Goal: Information Seeking & Learning: Learn about a topic

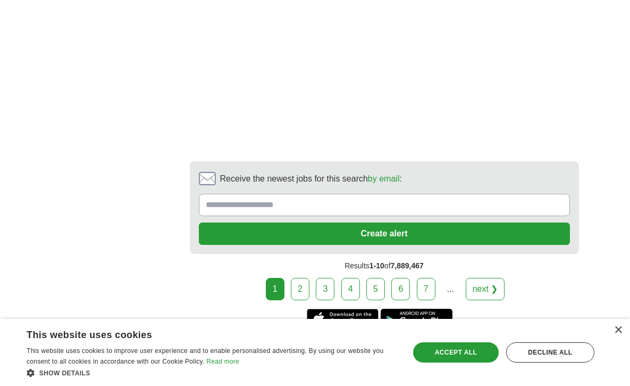
scroll to position [2156, 0]
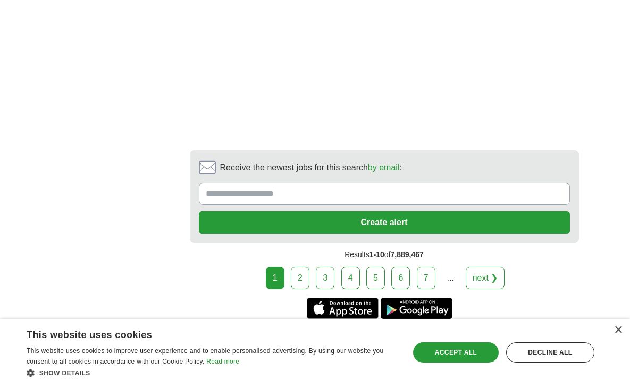
click at [300, 266] on link "2" at bounding box center [300, 277] width 19 height 22
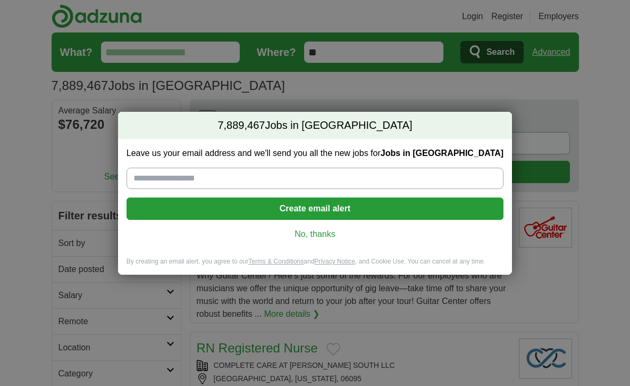
click at [310, 238] on link "No, thanks" at bounding box center [315, 234] width 360 height 12
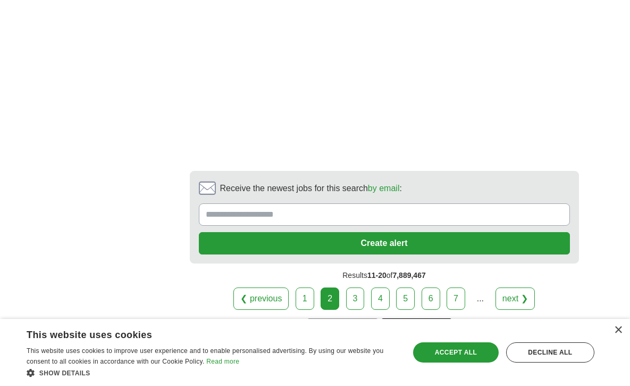
scroll to position [2051, 0]
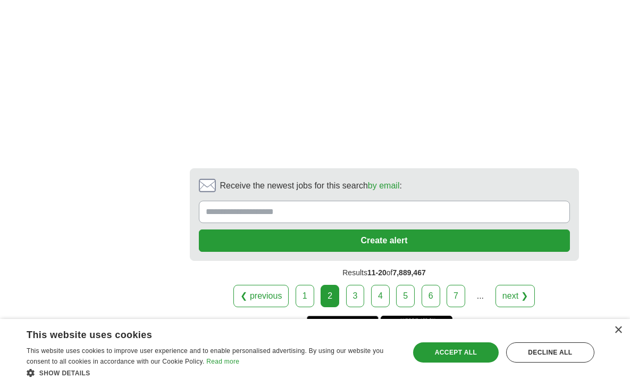
click at [352, 297] on link "3" at bounding box center [355, 296] width 19 height 22
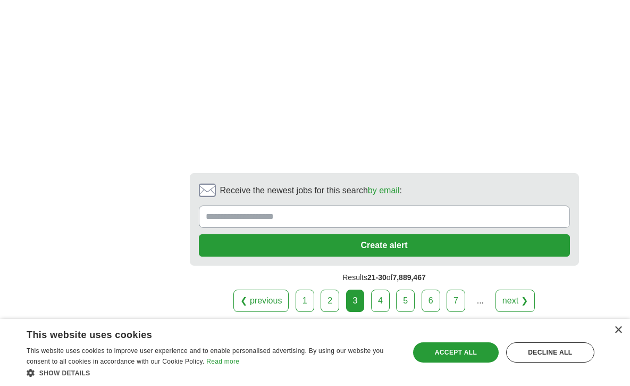
scroll to position [2170, 0]
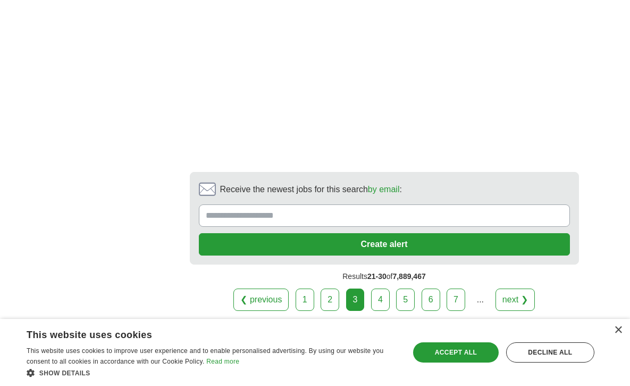
click at [383, 297] on link "4" at bounding box center [380, 299] width 19 height 22
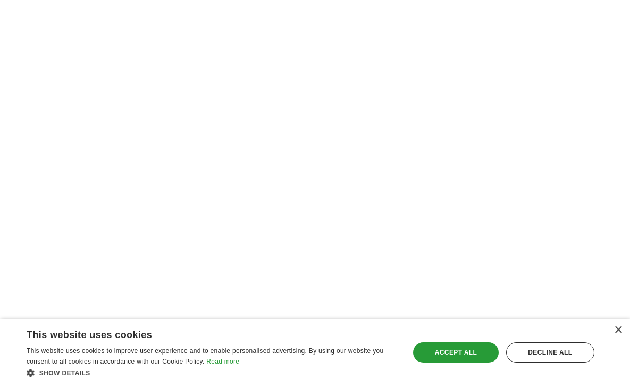
scroll to position [1840, 0]
